Goal: Navigation & Orientation: Find specific page/section

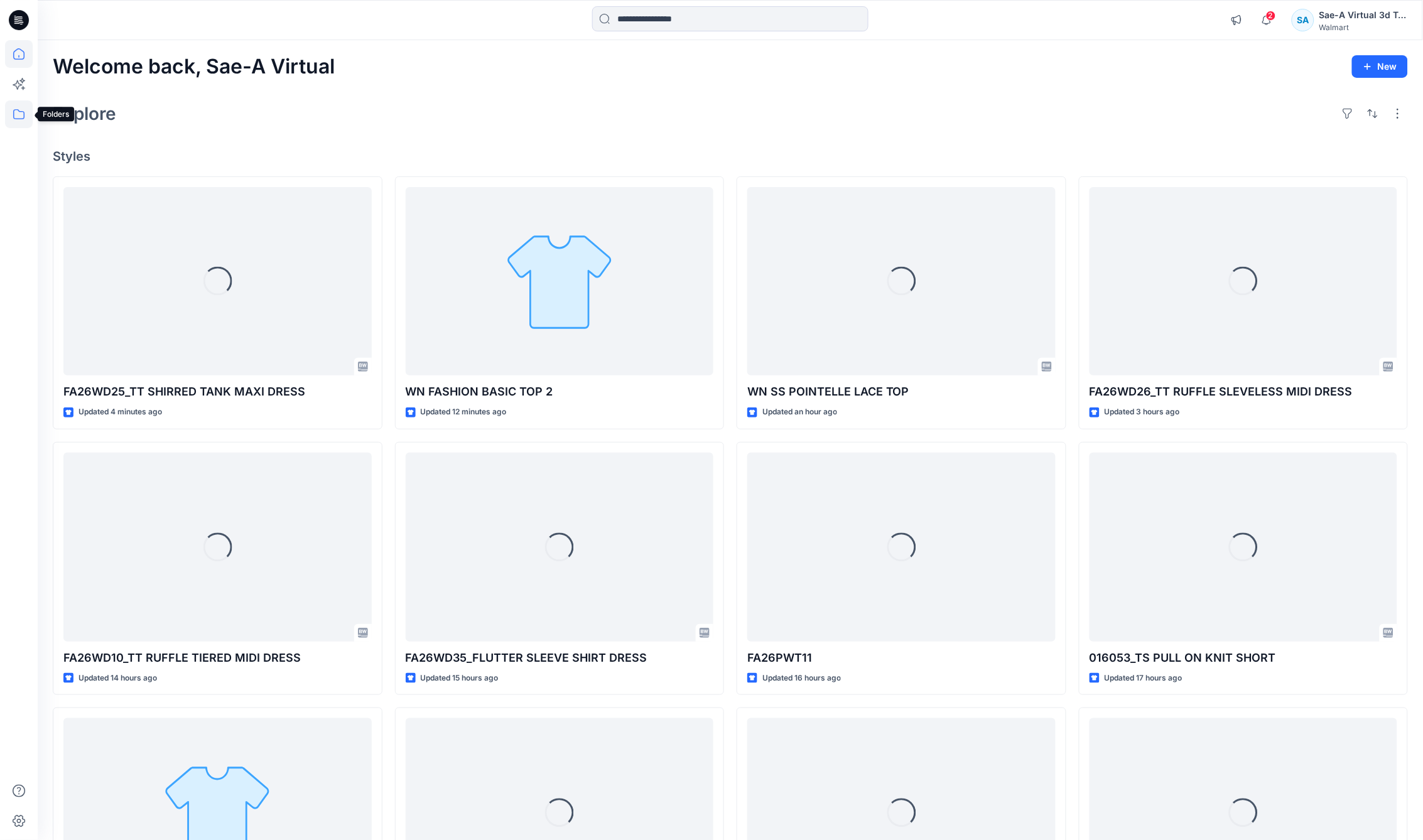
click at [20, 114] on icon at bounding box center [19, 114] width 28 height 28
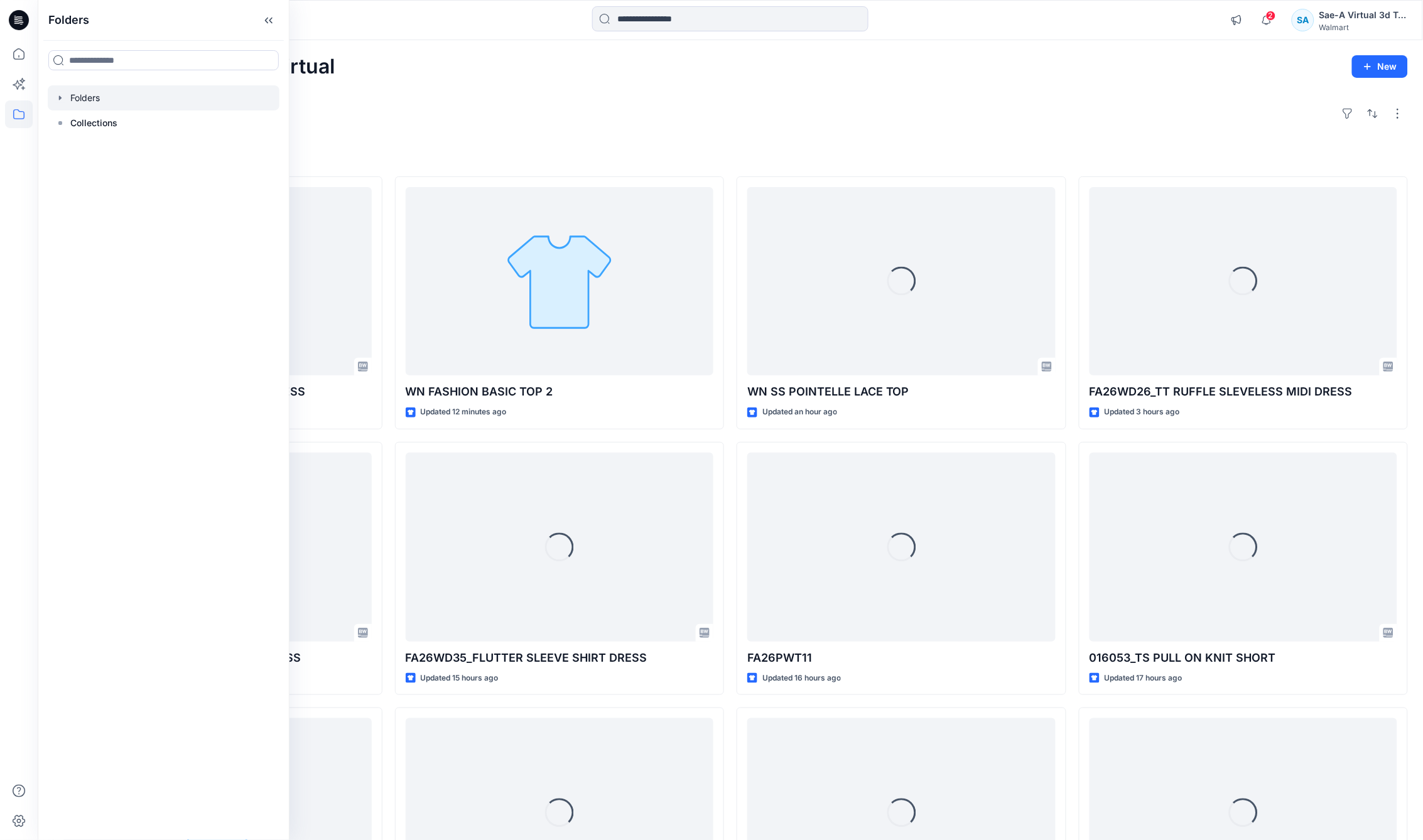
click at [59, 98] on icon "button" at bounding box center [60, 97] width 3 height 4
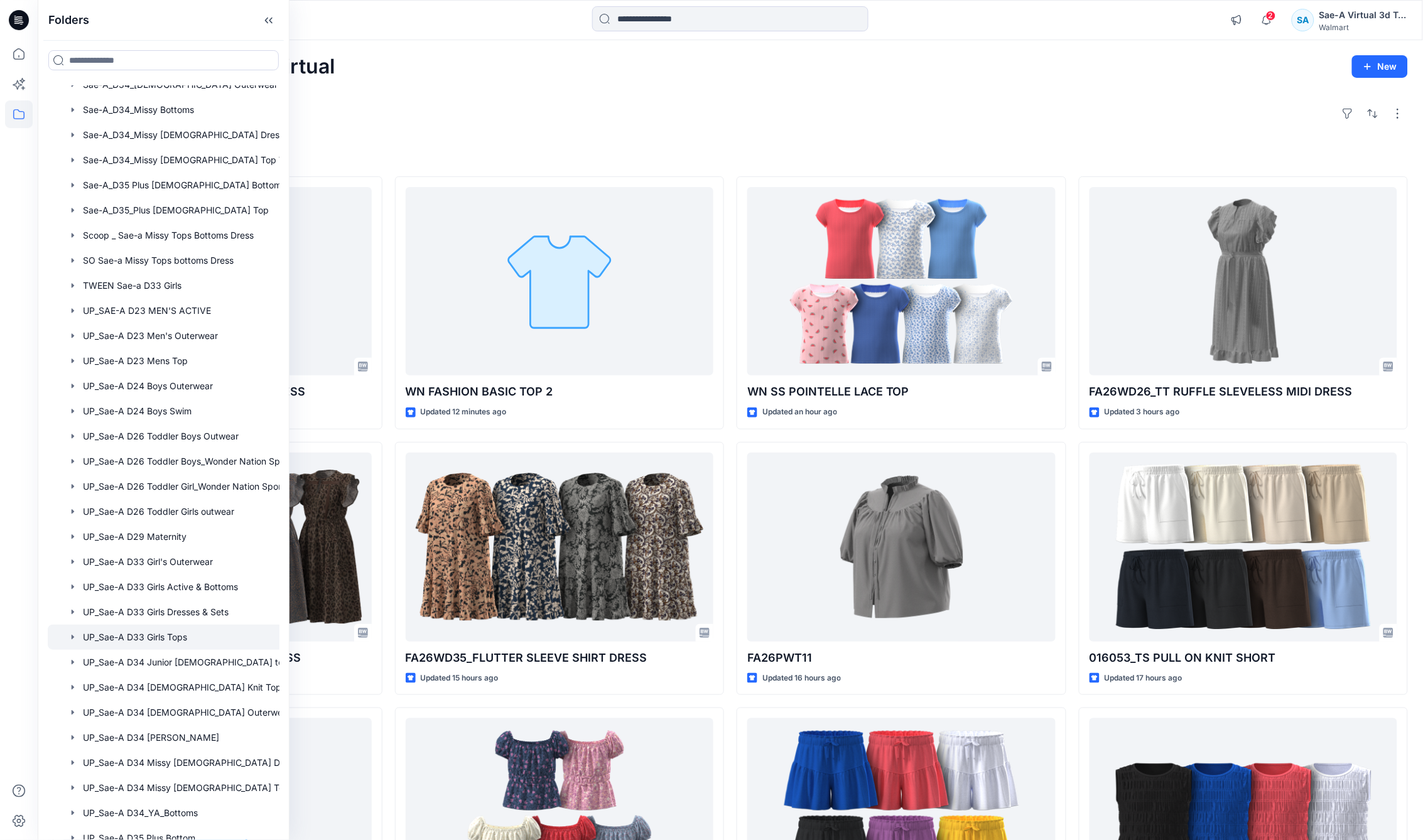
scroll to position [804, 0]
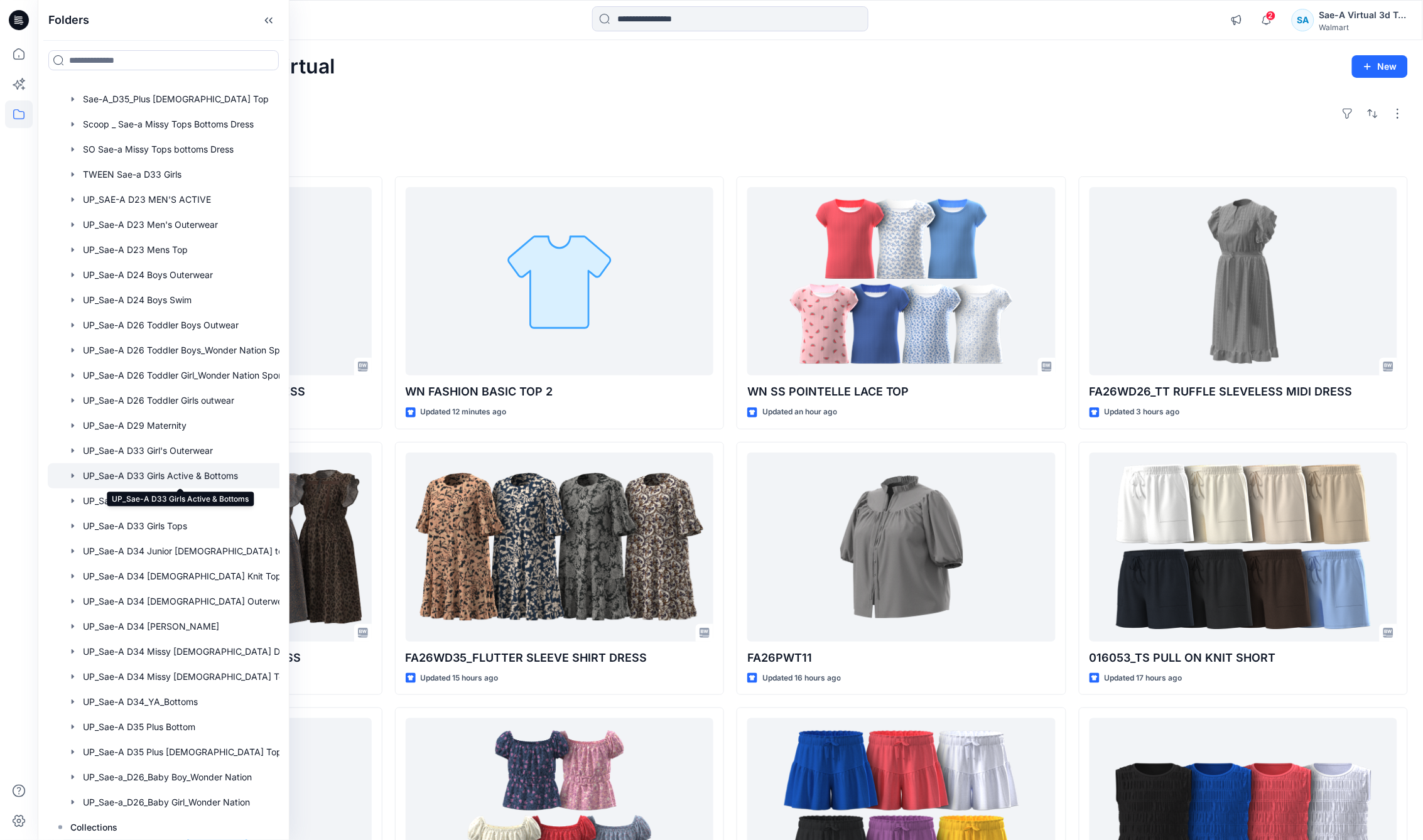
click at [192, 480] on div at bounding box center [179, 477] width 265 height 26
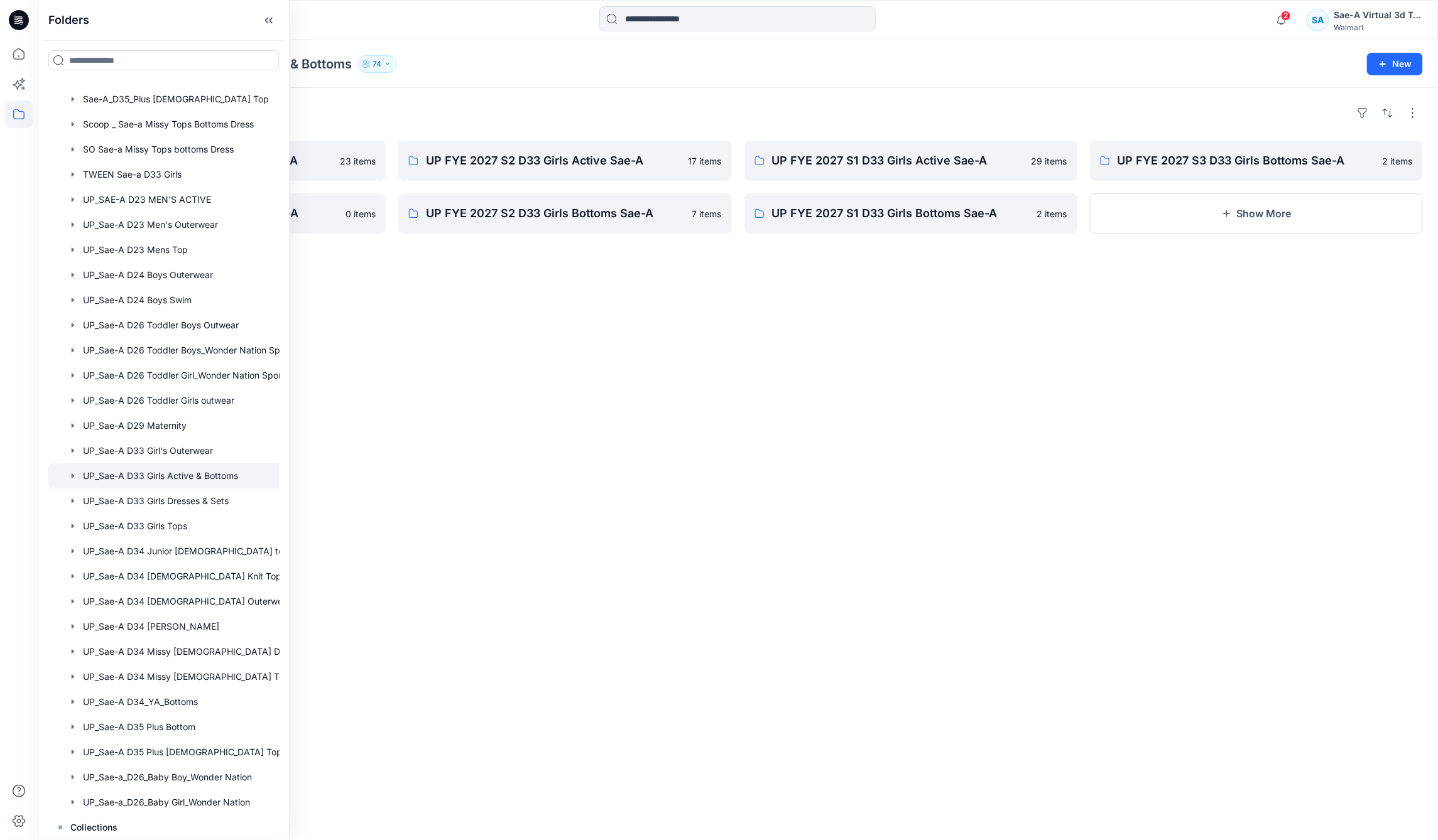
click at [709, 493] on div "Folders UP FYE 2027 S3 D33 Girls Active Sae-A 23 items UP FYE 2027 S4 D33 Girls…" at bounding box center [738, 464] width 1401 height 752
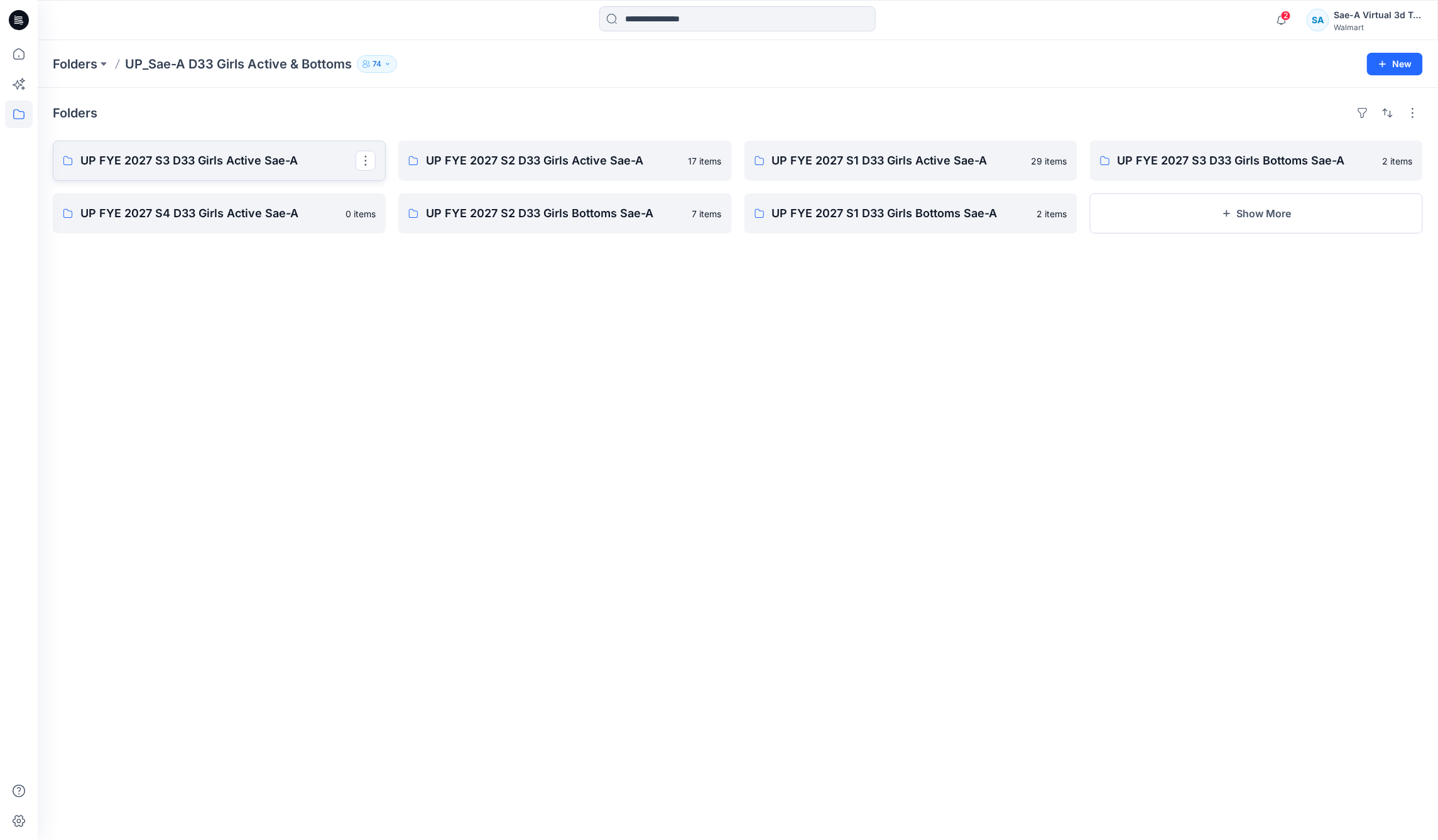
click at [232, 154] on p "UP FYE 2027 S3 D33 Girls Active Sae-A" at bounding box center [218, 161] width 275 height 18
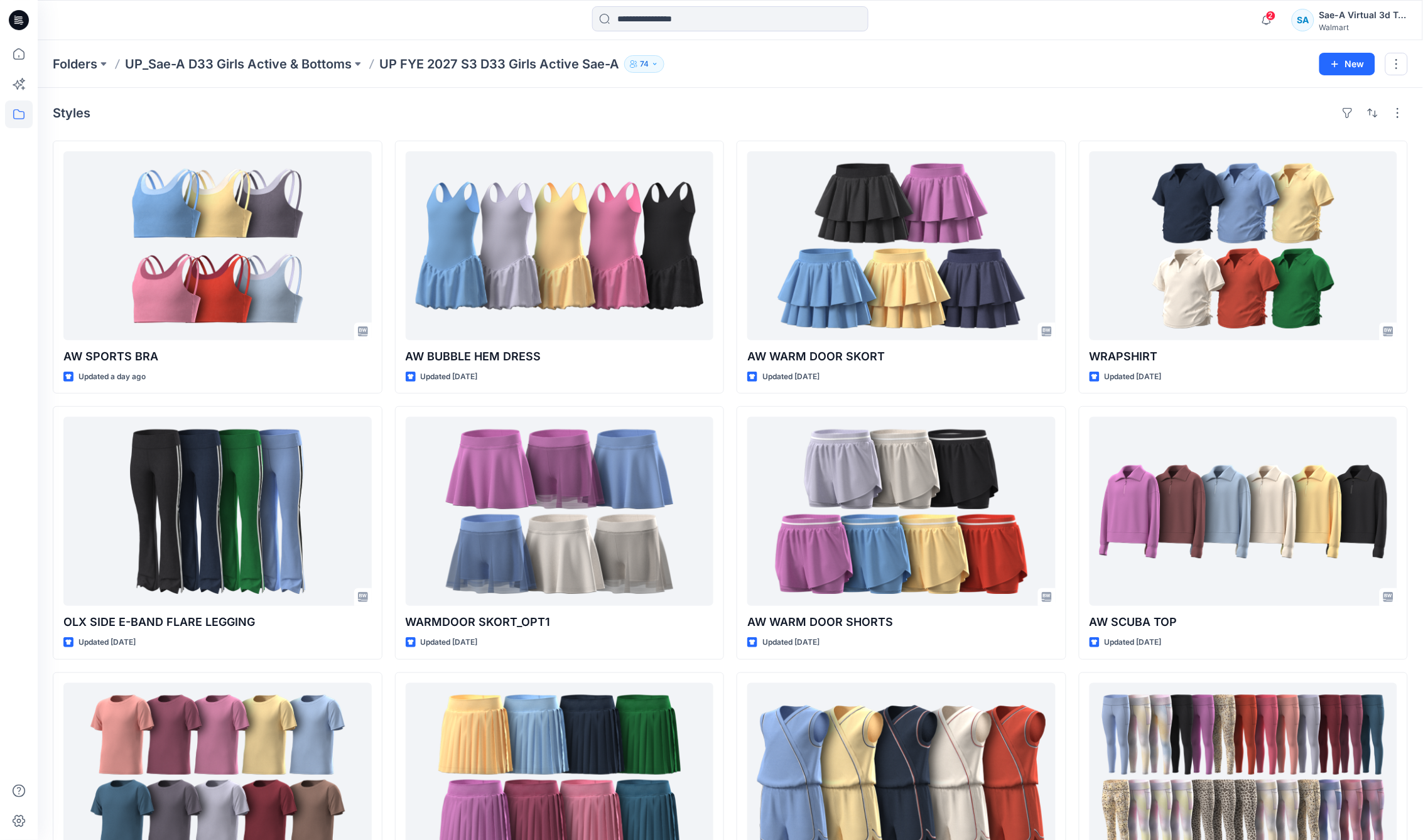
click at [282, 63] on p "UP_Sae-A D33 Girls Active & Bottoms" at bounding box center [238, 64] width 226 height 18
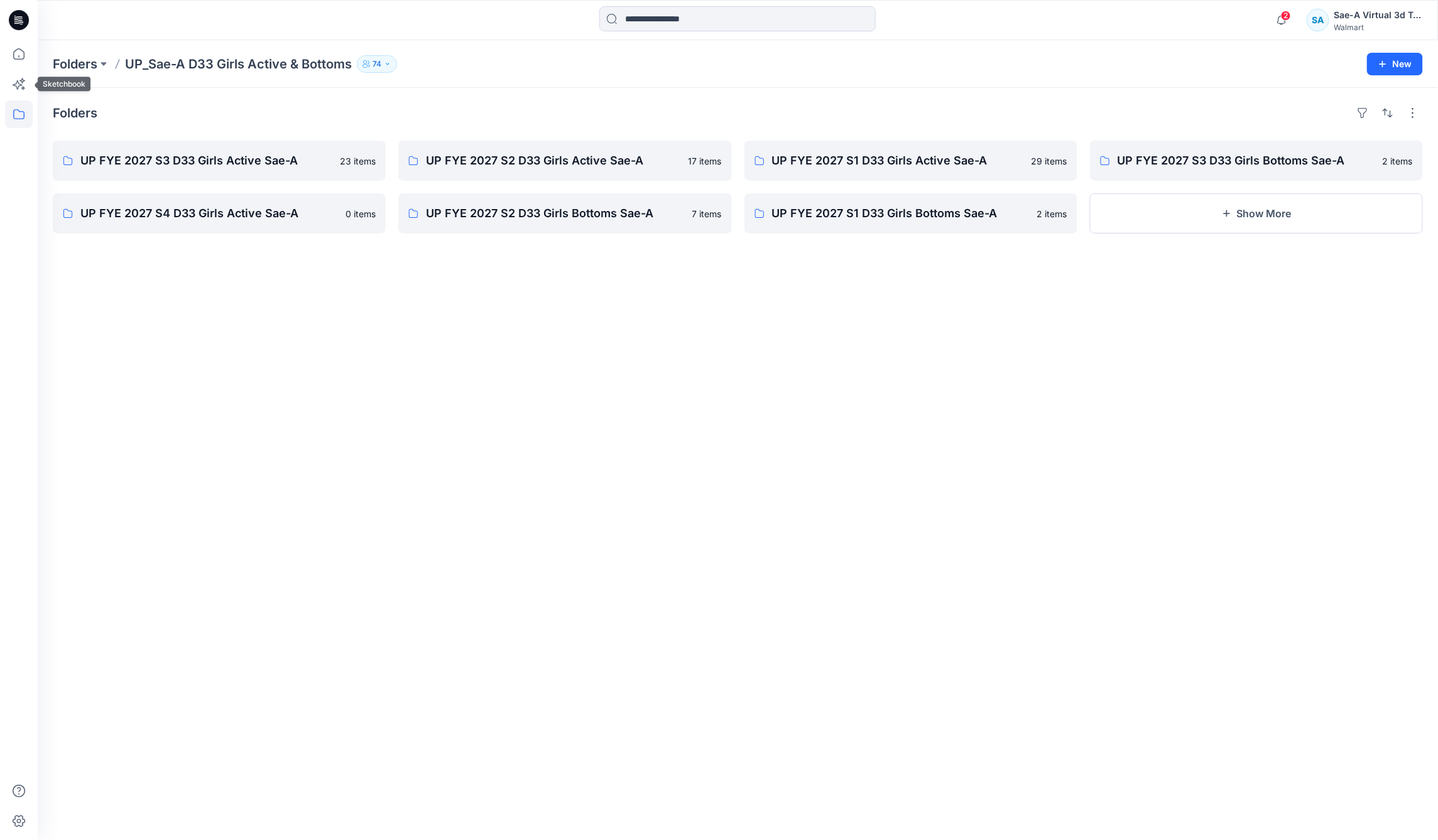
click at [21, 113] on icon at bounding box center [19, 114] width 28 height 28
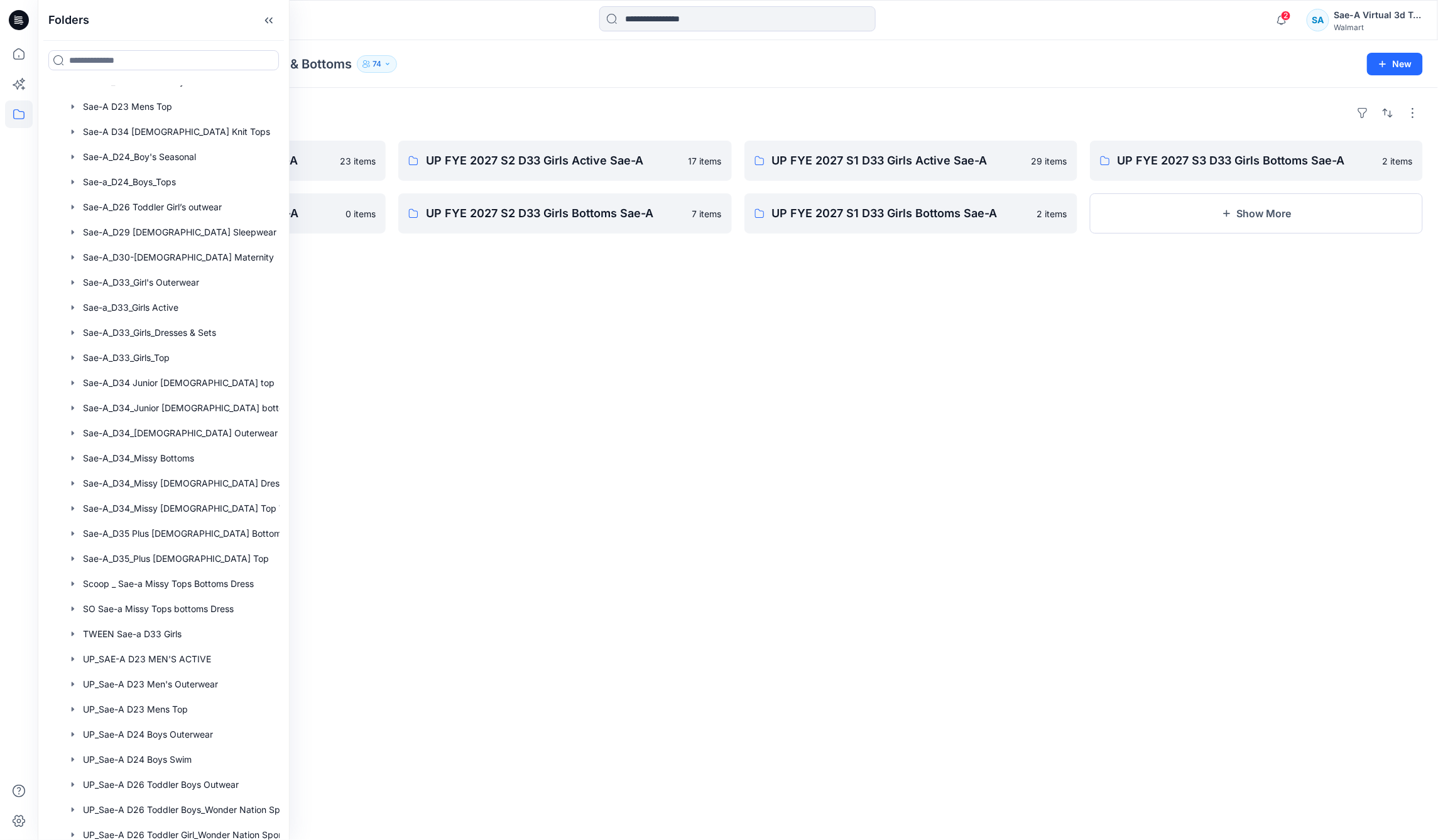
scroll to position [804, 0]
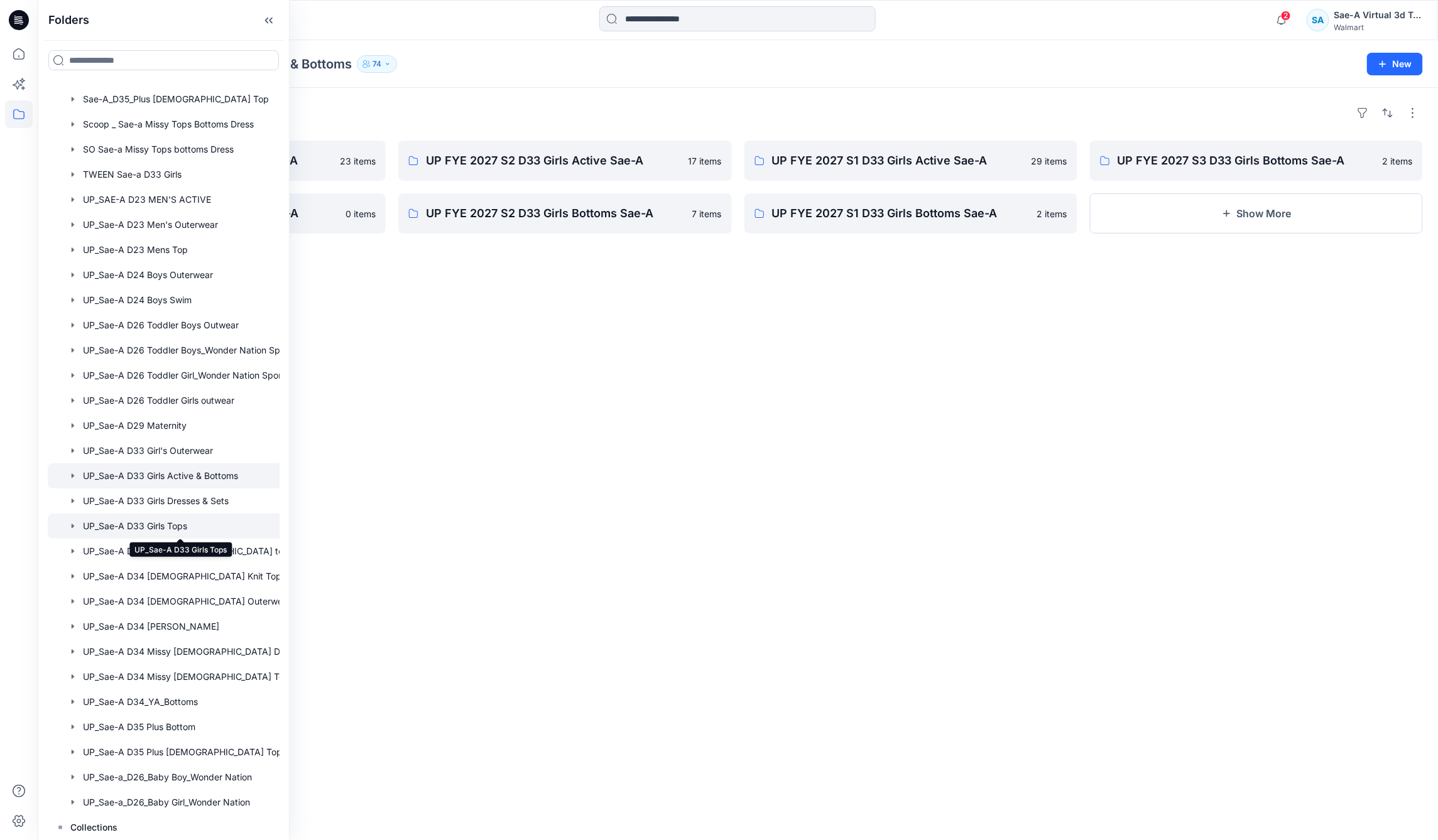
click at [195, 527] on div at bounding box center [179, 527] width 265 height 26
click at [412, 387] on div "Folders UP FYE 2027 S3 D33 Girls Tops Sae-A 8 items UP FYE 2026 S3 D33 Girls To…" at bounding box center [738, 464] width 1401 height 752
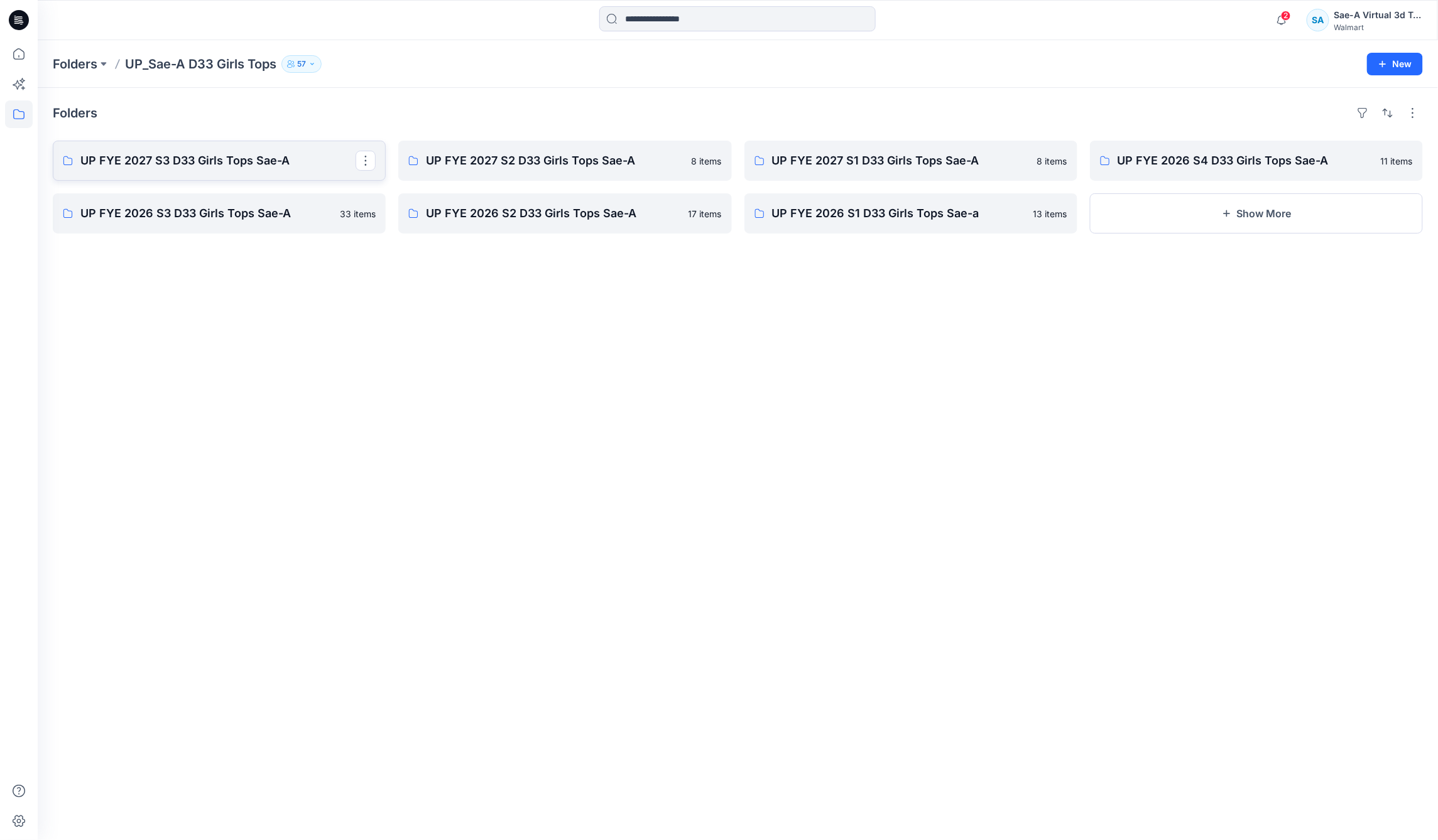
click at [230, 173] on link "UP FYE 2027 S3 D33 Girls Tops Sae-A" at bounding box center [220, 161] width 333 height 40
